Goal: Task Accomplishment & Management: Manage account settings

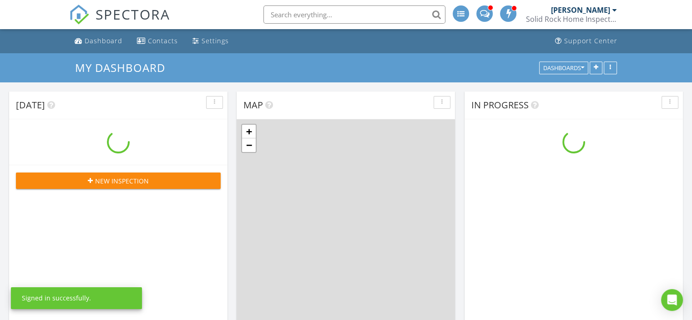
scroll to position [842, 706]
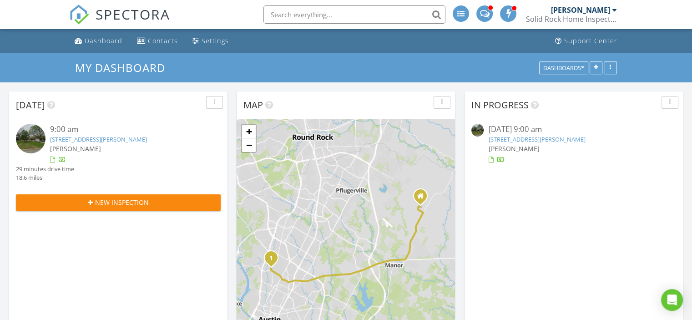
click at [537, 138] on link "[STREET_ADDRESS][PERSON_NAME]" at bounding box center [536, 139] width 97 height 8
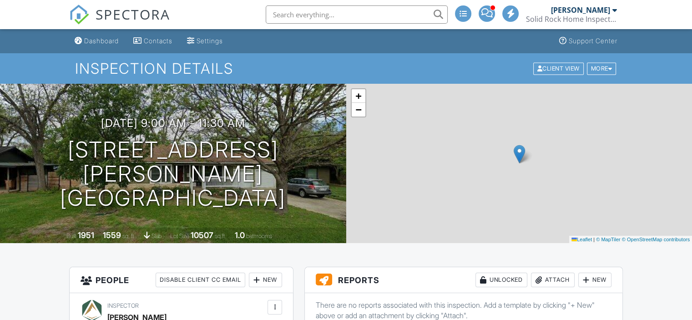
click at [547, 272] on div "Attach" at bounding box center [553, 279] width 44 height 15
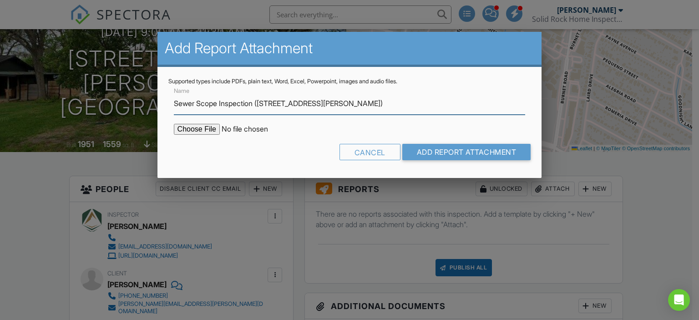
type input "Sewer Scope Inspection (6200 Wynona Ave)"
click at [190, 132] on input "file" at bounding box center [251, 129] width 155 height 11
type input "C:\fakepath\6200 Wynona Ave, Austin Sewer Scope Report .pdf"
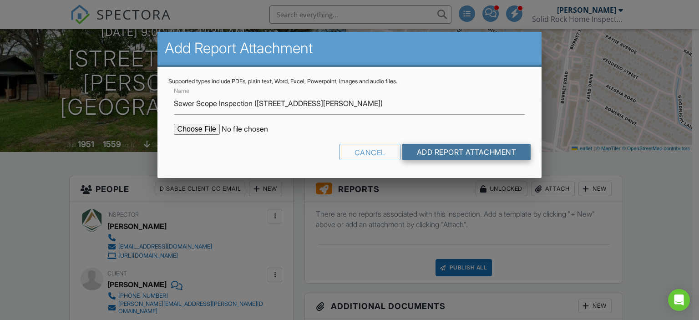
click at [432, 156] on input "Add Report Attachment" at bounding box center [466, 152] width 129 height 16
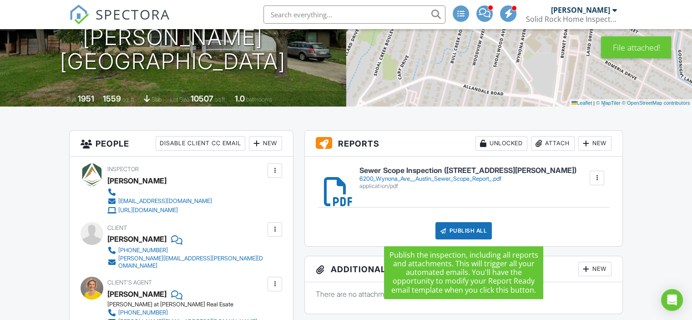
click at [459, 232] on div "Publish All" at bounding box center [463, 230] width 57 height 17
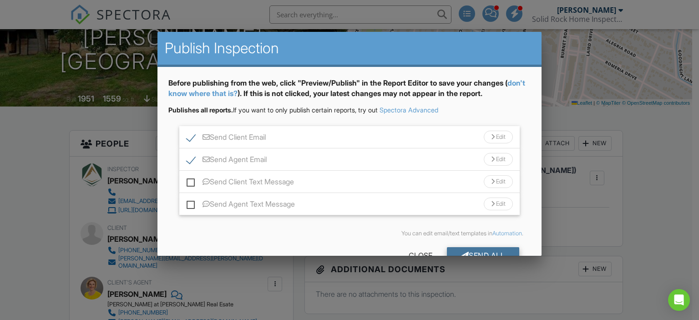
click at [461, 252] on div at bounding box center [465, 255] width 8 height 7
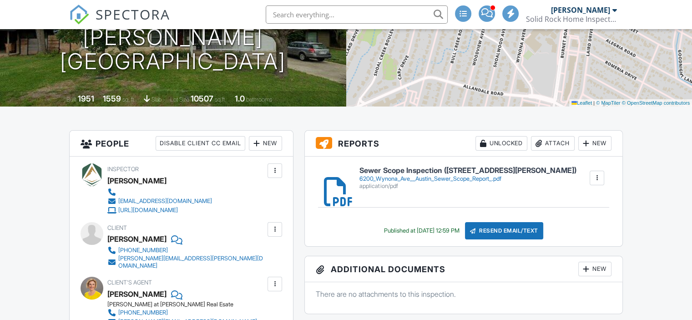
scroll to position [136, 0]
click at [489, 13] on span at bounding box center [484, 13] width 11 height 0
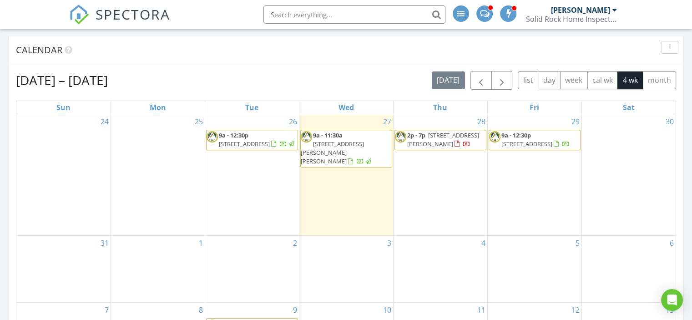
scroll to position [273, 0]
